Goal: Task Accomplishment & Management: Complete application form

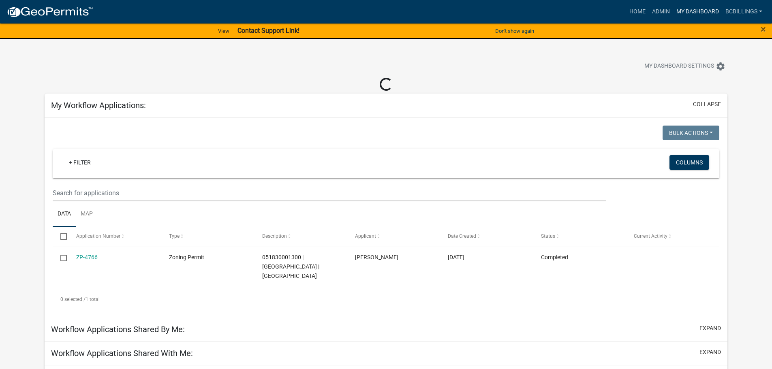
click at [686, 15] on link "My Dashboard" at bounding box center [697, 11] width 49 height 15
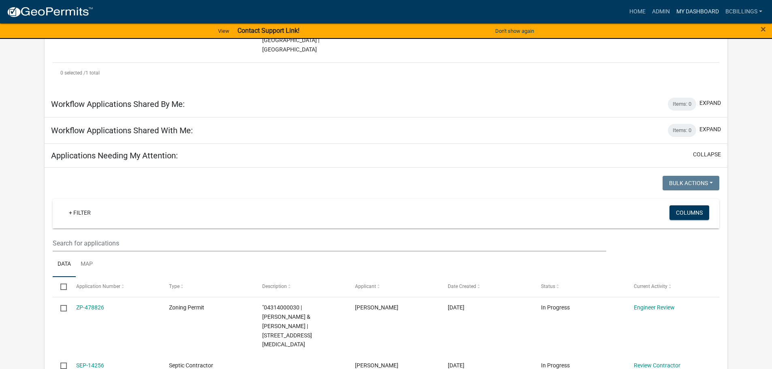
scroll to position [284, 0]
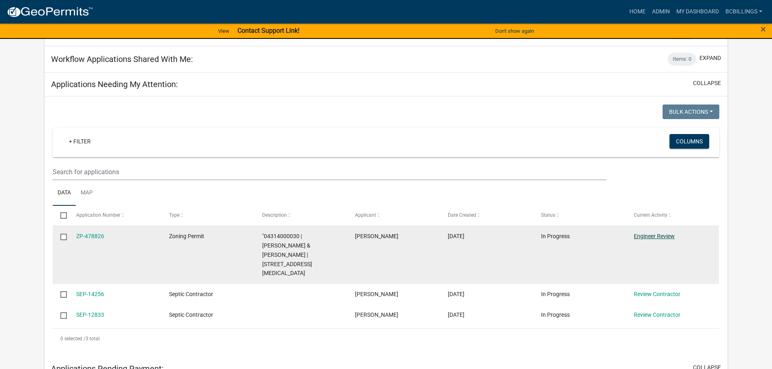
click at [649, 233] on link "Engineer Review" at bounding box center [654, 236] width 41 height 6
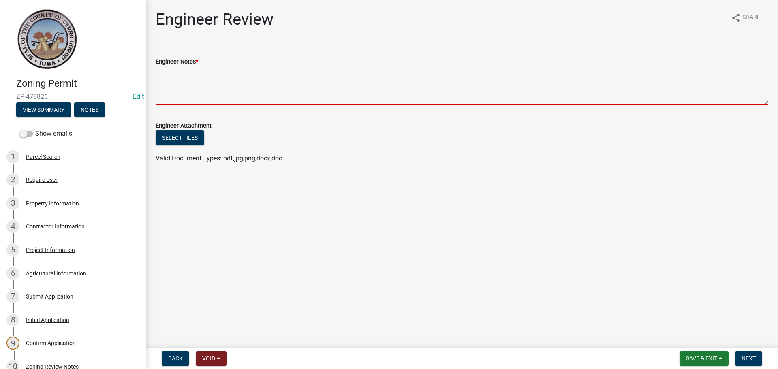
click at [240, 101] on textarea "Engineer Notes *" at bounding box center [462, 85] width 613 height 38
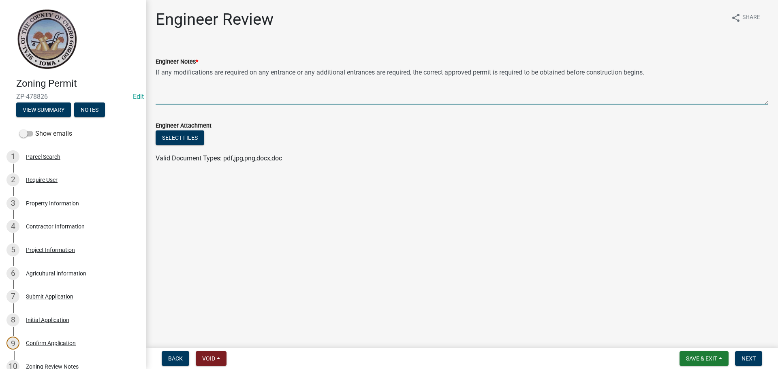
click at [569, 73] on textarea "If any modifications are required on any entrance or any additional entrances a…" at bounding box center [462, 85] width 613 height 38
drag, startPoint x: 569, startPoint y: 70, endPoint x: 569, endPoint y: 59, distance: 11.0
click at [569, 58] on div "Engineer Notes *" at bounding box center [462, 62] width 613 height 10
click at [586, 71] on textarea "If any modifications are required on any entrance or any additional entrances a…" at bounding box center [462, 85] width 613 height 38
drag, startPoint x: 412, startPoint y: 74, endPoint x: 744, endPoint y: 81, distance: 331.7
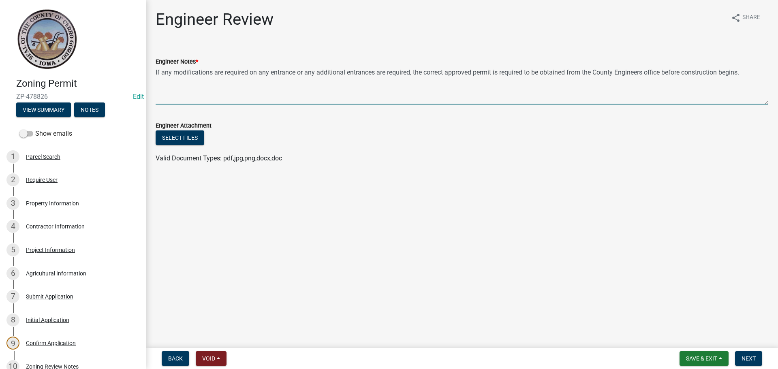
click at [744, 81] on textarea "If any modifications are required on any entrance or any additional entrances a…" at bounding box center [462, 85] width 613 height 38
click at [765, 74] on textarea "If any modifications are required on any entrance or any additional entrances a…" at bounding box center [462, 85] width 613 height 38
paste textarea "the correct approved permit is required to be obtained from the County Engineer…"
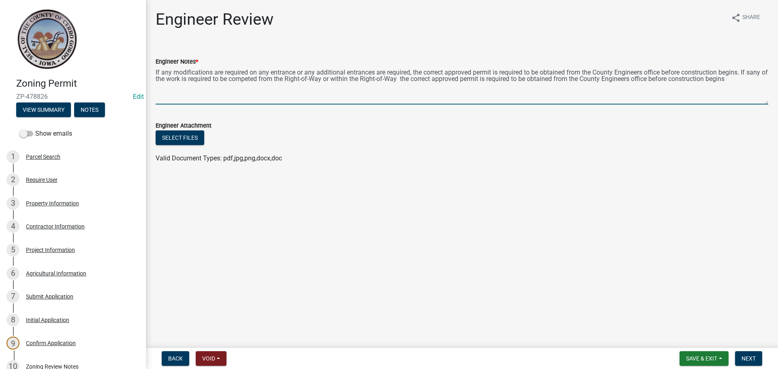
click at [759, 74] on textarea "If any modifications are required on any entrance or any additional entrances a…" at bounding box center [462, 85] width 613 height 38
click at [739, 79] on textarea "If any modifications are required on any entrance or any additional entrances a…" at bounding box center [462, 85] width 613 height 38
type textarea "If any modifications are required on any entrance or any additional entrances a…"
click at [712, 363] on button "Save & Exit" at bounding box center [704, 358] width 49 height 15
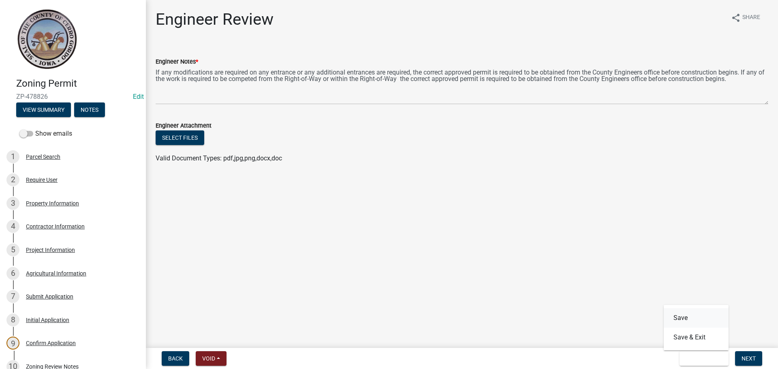
click at [703, 321] on button "Save" at bounding box center [696, 318] width 65 height 19
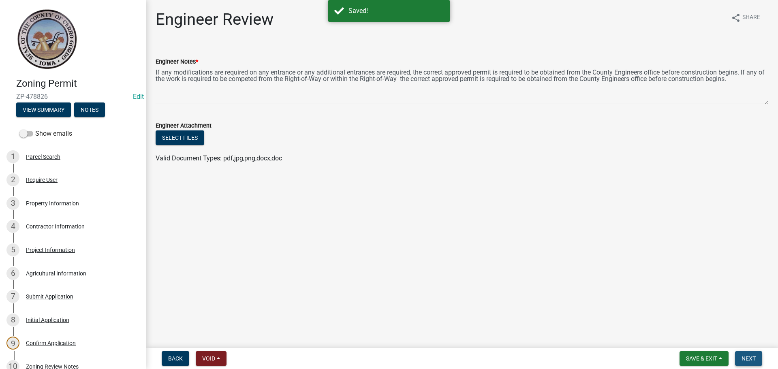
click at [748, 364] on button "Next" at bounding box center [748, 358] width 27 height 15
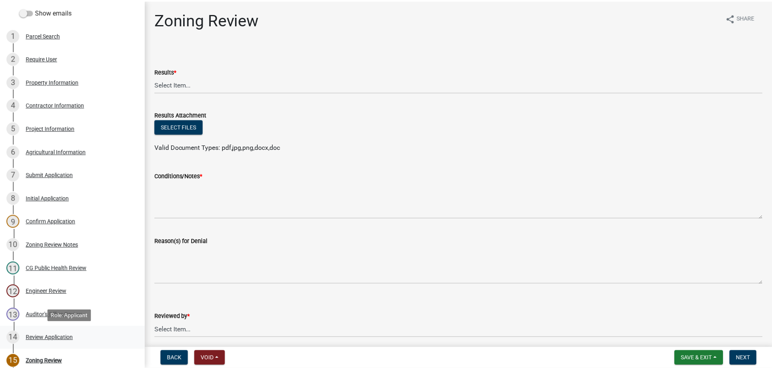
scroll to position [162, 0]
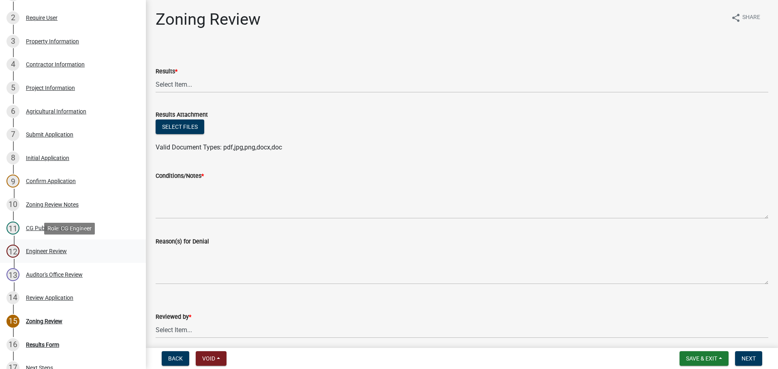
click at [92, 253] on div "12 Engineer Review" at bounding box center [69, 251] width 126 height 13
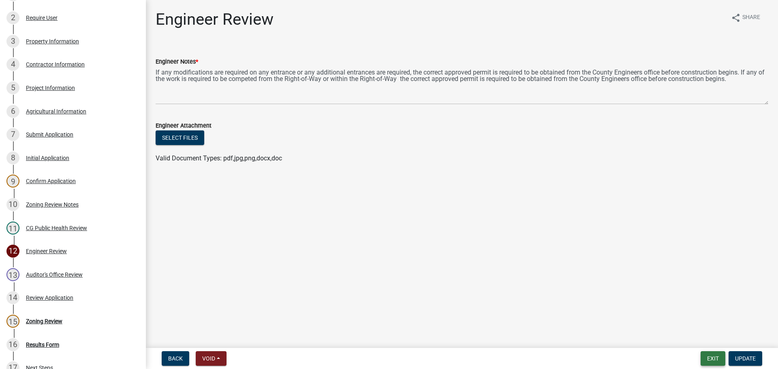
click at [714, 362] on button "Exit" at bounding box center [713, 358] width 25 height 15
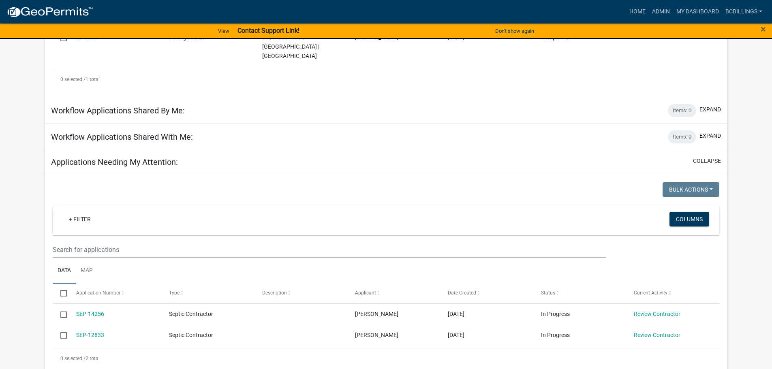
scroll to position [41, 0]
